Goal: Navigation & Orientation: Understand site structure

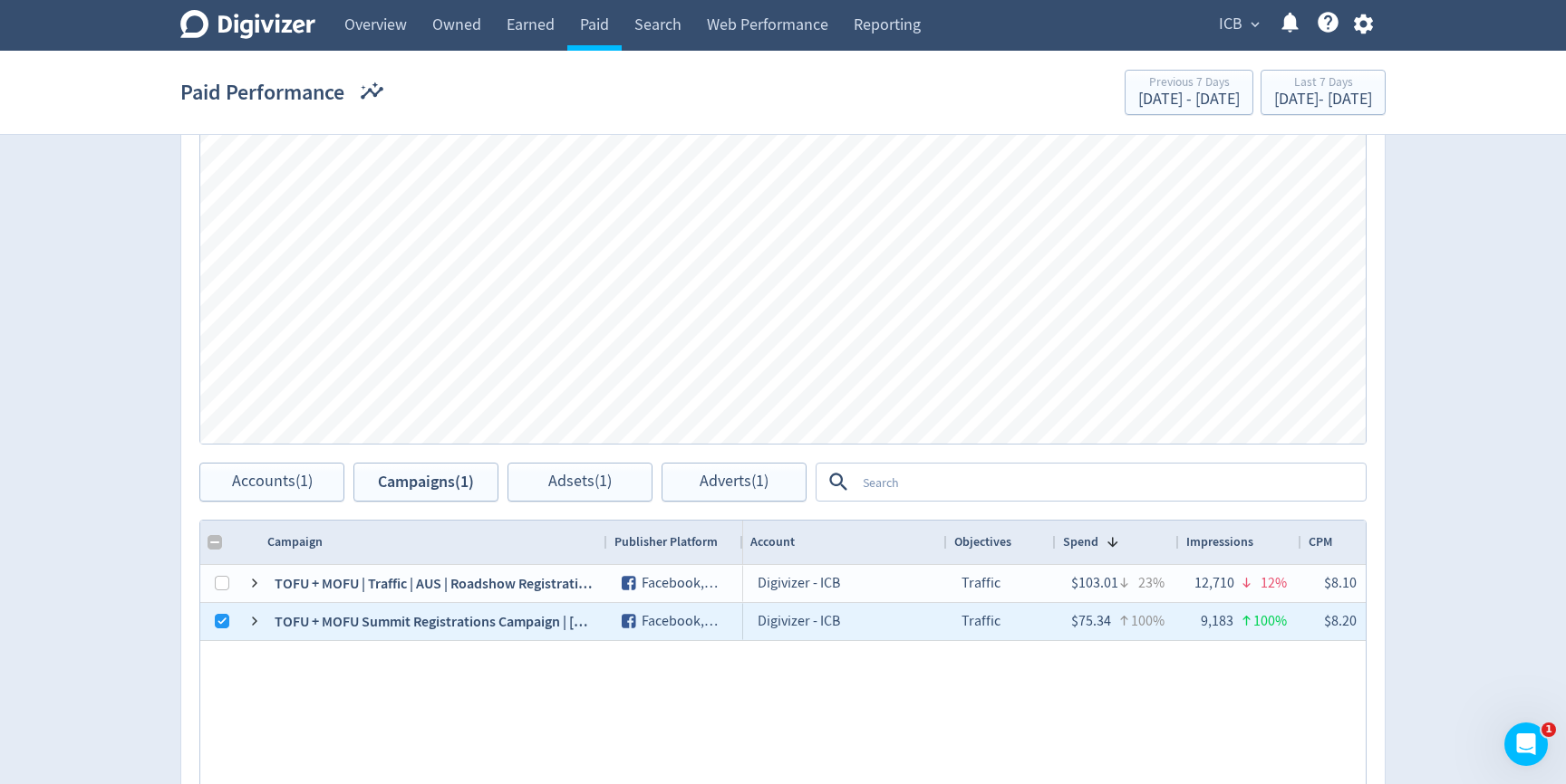
drag, startPoint x: 460, startPoint y: 540, endPoint x: 605, endPoint y: 543, distance: 145.0
click at [605, 543] on div at bounding box center [606, 542] width 7 height 43
click at [289, 474] on span "Accounts (1)" at bounding box center [273, 482] width 81 height 17
checkbox input "false"
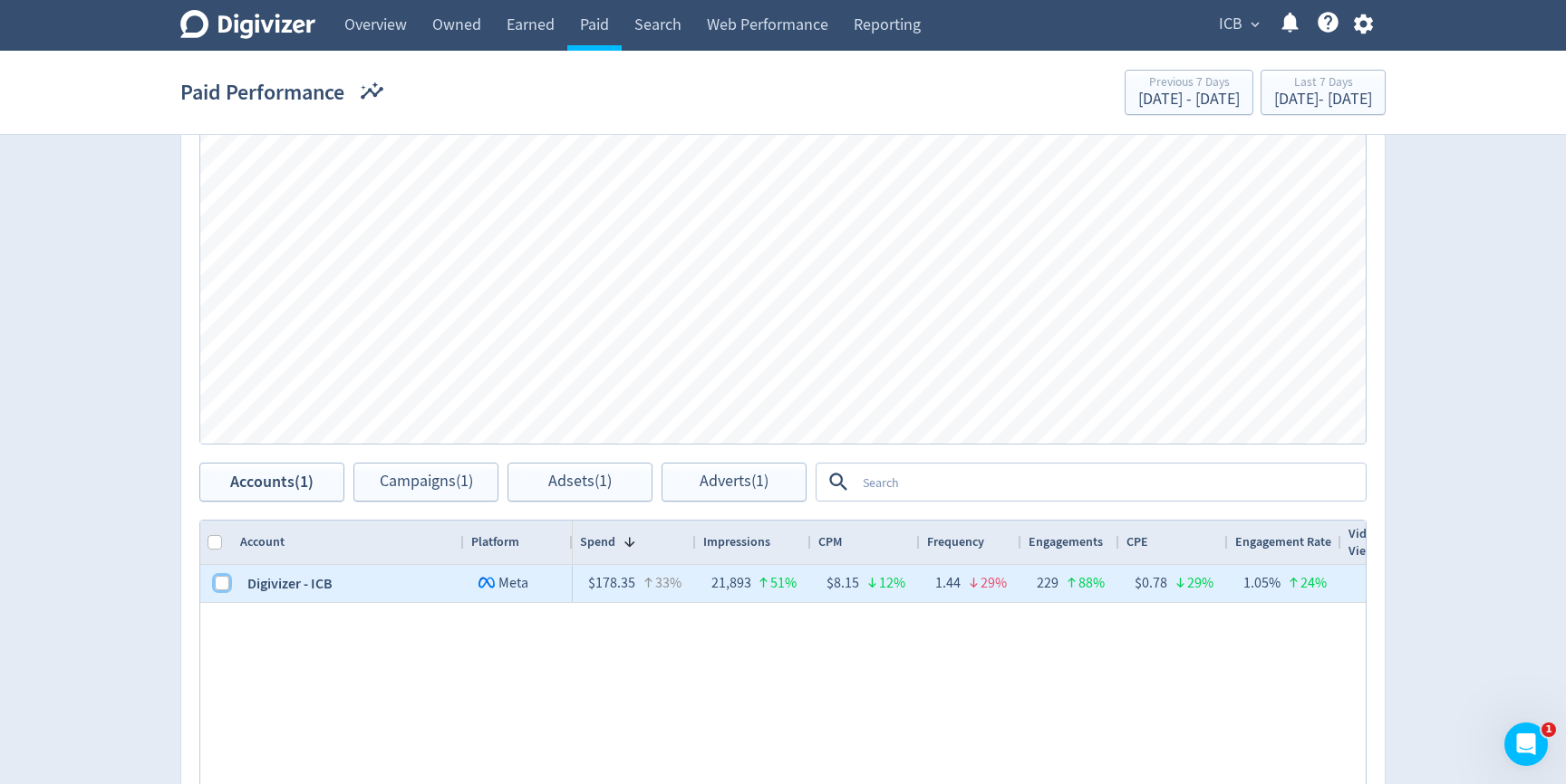
click at [222, 584] on input "Press Space to toggle row selection (unchecked)" at bounding box center [222, 583] width 15 height 15
checkbox input "true"
checkbox input "false"
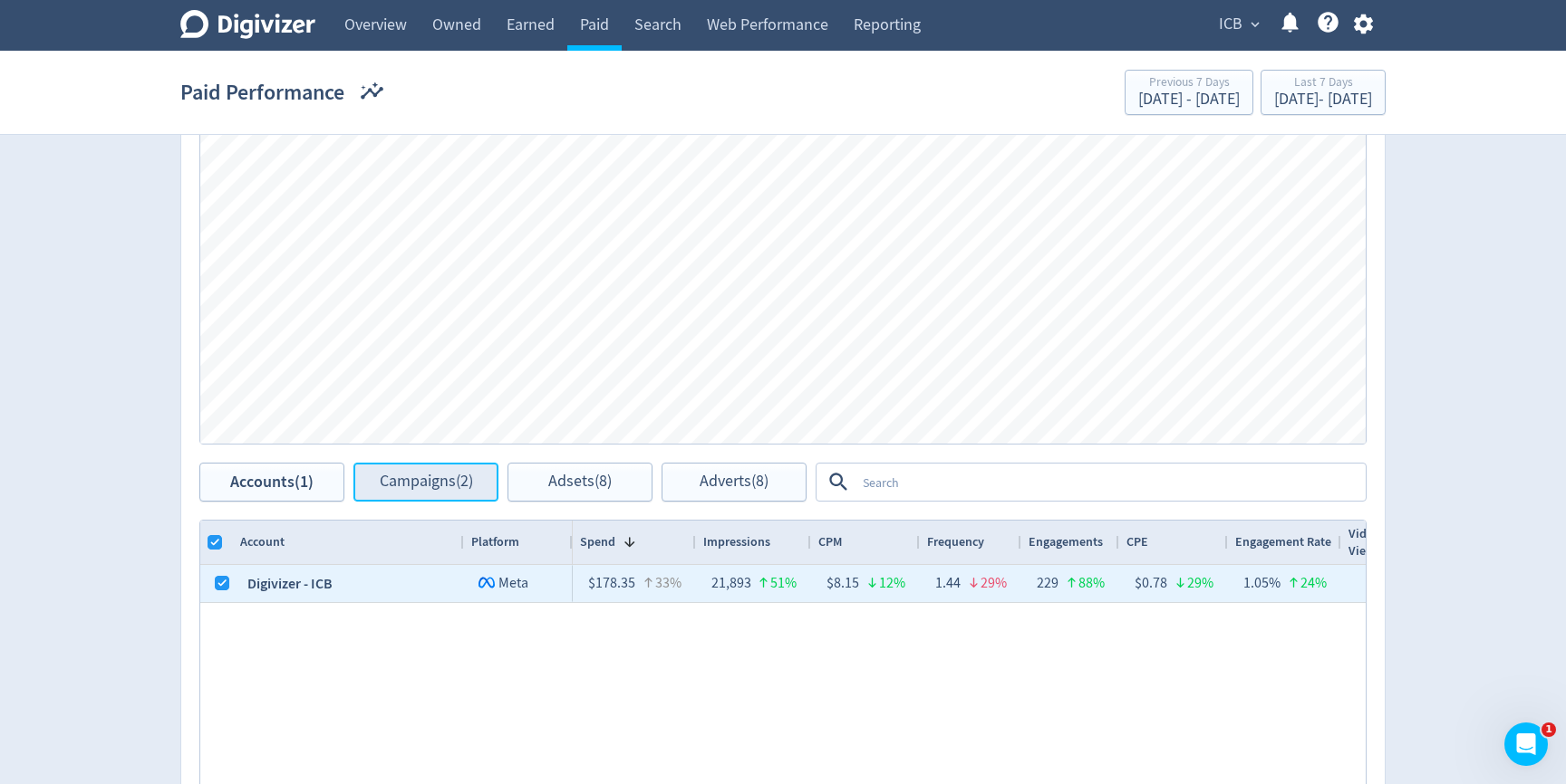
click at [412, 485] on span "Campaigns (2)" at bounding box center [426, 482] width 94 height 17
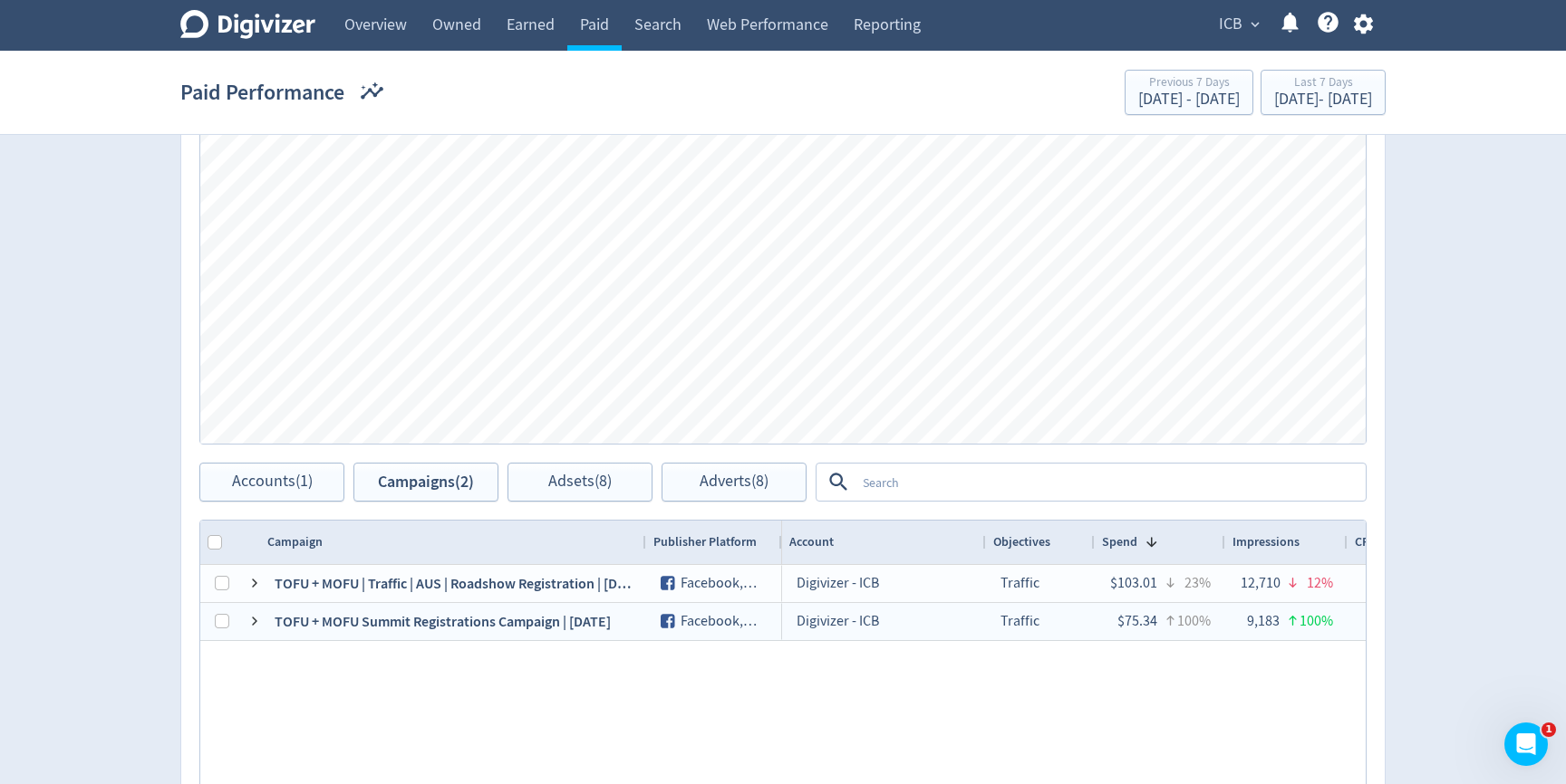
drag, startPoint x: 461, startPoint y: 541, endPoint x: 643, endPoint y: 547, distance: 182.1
click at [643, 547] on div at bounding box center [645, 542] width 7 height 43
click at [610, 465] on button "Adsets (8)" at bounding box center [580, 482] width 145 height 39
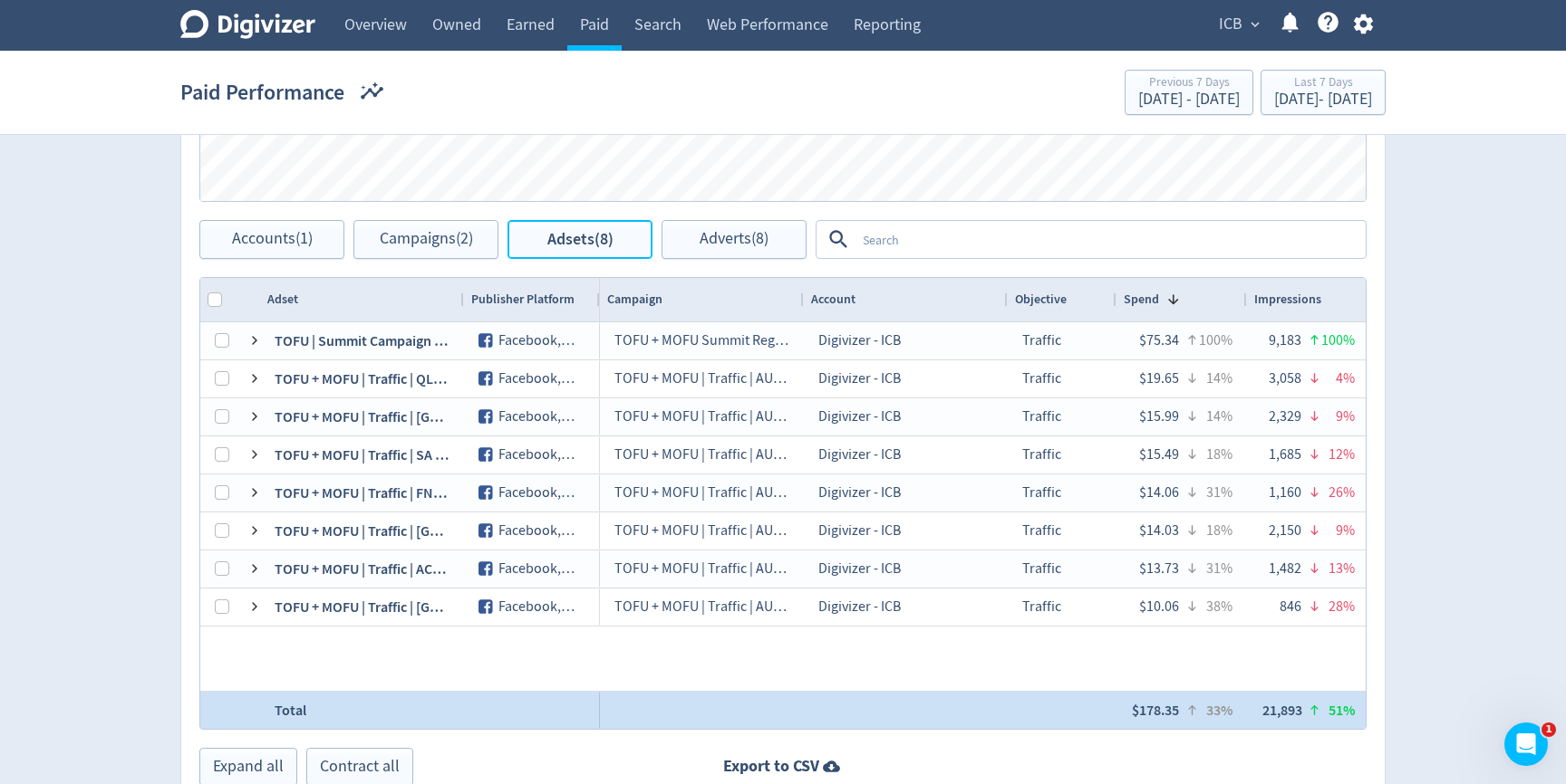
scroll to position [700, 0]
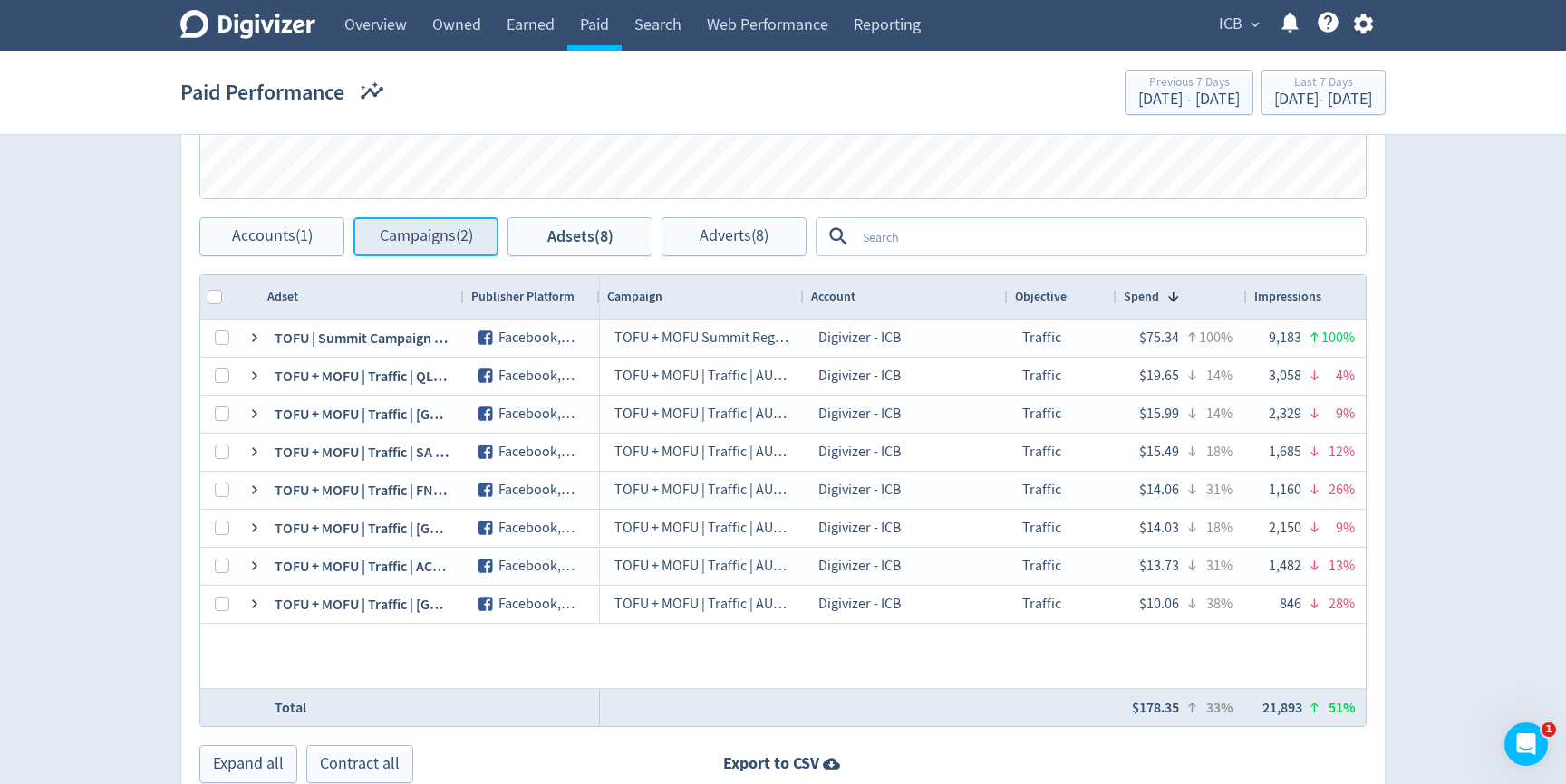
click at [425, 249] on button "Campaigns (2)" at bounding box center [426, 237] width 145 height 39
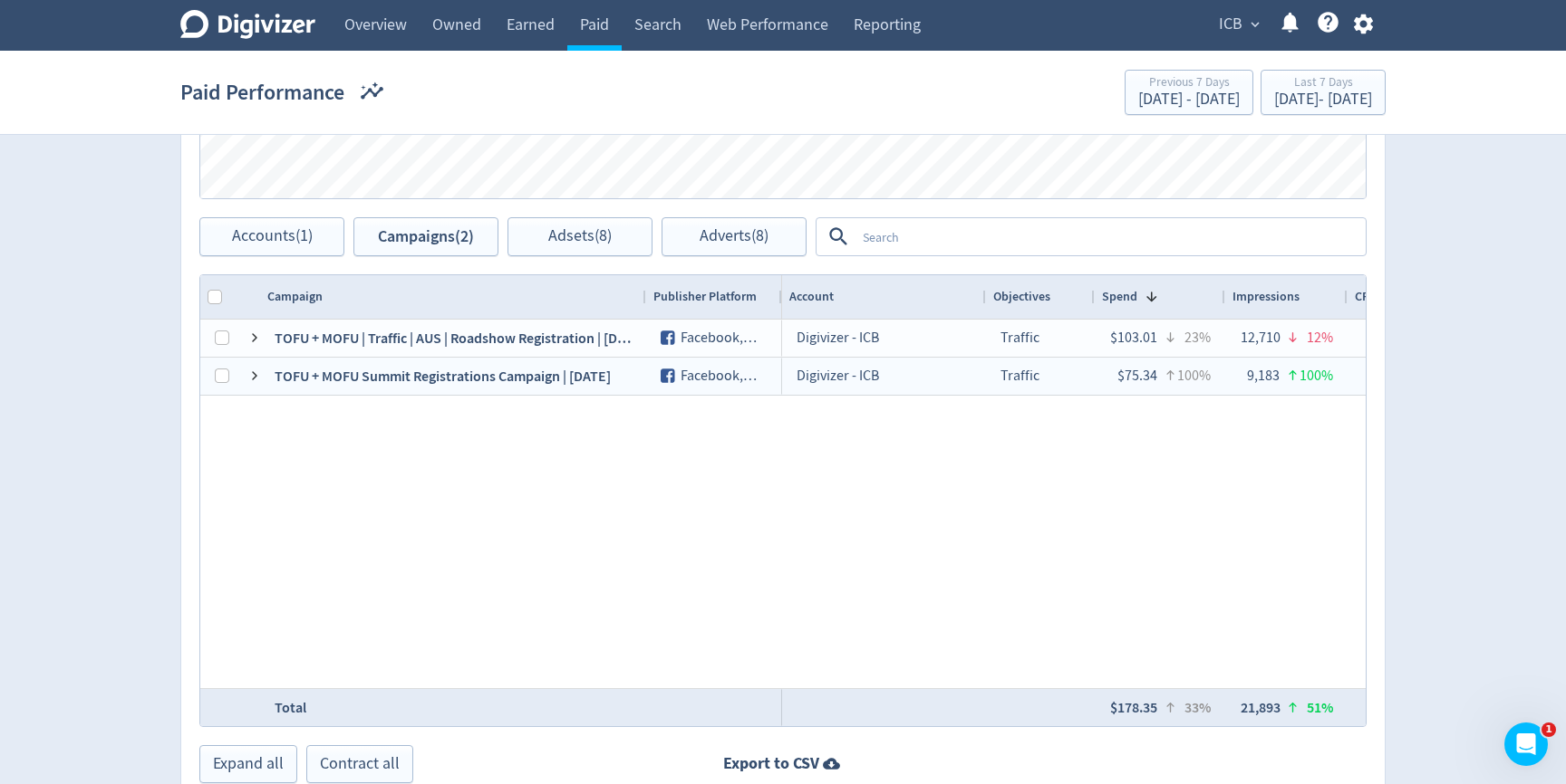
click at [49, 284] on div "Digivizer Logo [PERSON_NAME] Logo Overview Owned Earned Paid Search Web Perform…" at bounding box center [783, 80] width 1566 height 1560
